Goal: Navigation & Orientation: Understand site structure

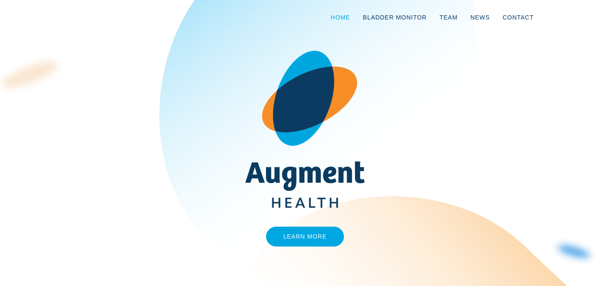
click at [348, 14] on link "Home" at bounding box center [340, 17] width 32 height 28
click at [376, 19] on link "Bladder Monitor" at bounding box center [395, 17] width 77 height 28
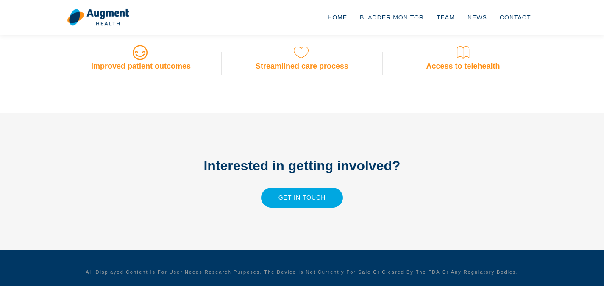
scroll to position [760, 0]
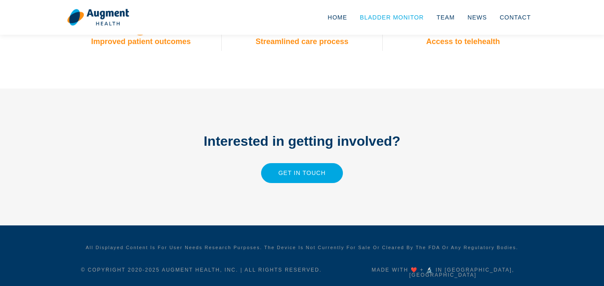
click at [376, 19] on link "Bladder Monitor" at bounding box center [391, 17] width 77 height 28
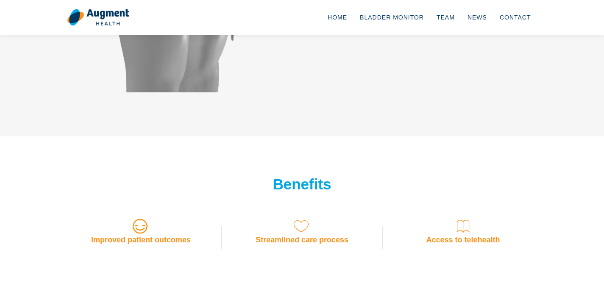
scroll to position [760, 0]
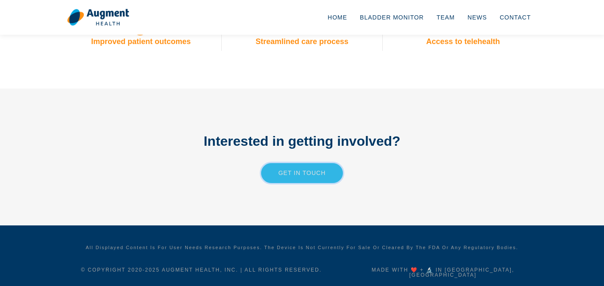
click at [325, 174] on link "Get in touch" at bounding box center [302, 173] width 82 height 20
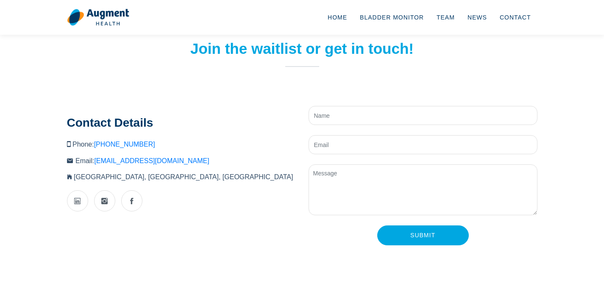
scroll to position [11, 0]
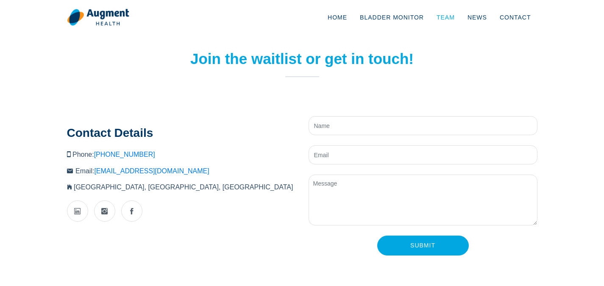
click at [453, 17] on link "Team" at bounding box center [445, 17] width 31 height 28
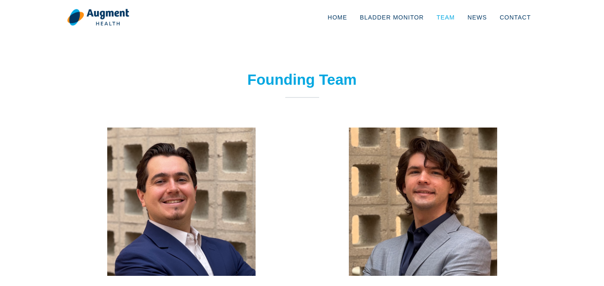
click at [448, 16] on link "Team" at bounding box center [445, 17] width 31 height 28
click at [479, 19] on link "News" at bounding box center [477, 17] width 32 height 28
